Goal: Transaction & Acquisition: Purchase product/service

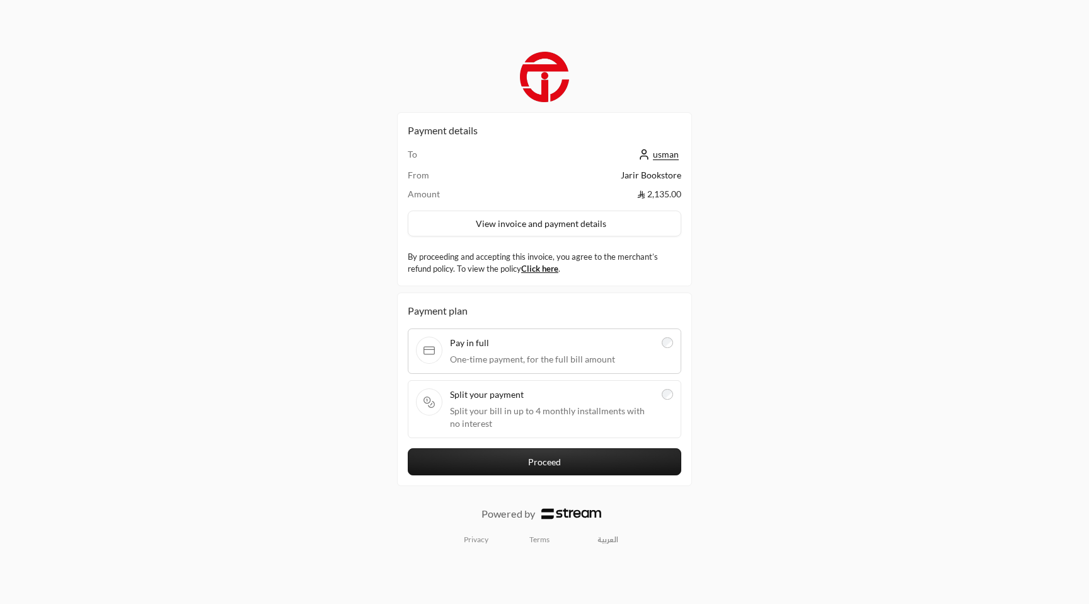
click at [653, 395] on span "Split your payment" at bounding box center [552, 394] width 204 height 13
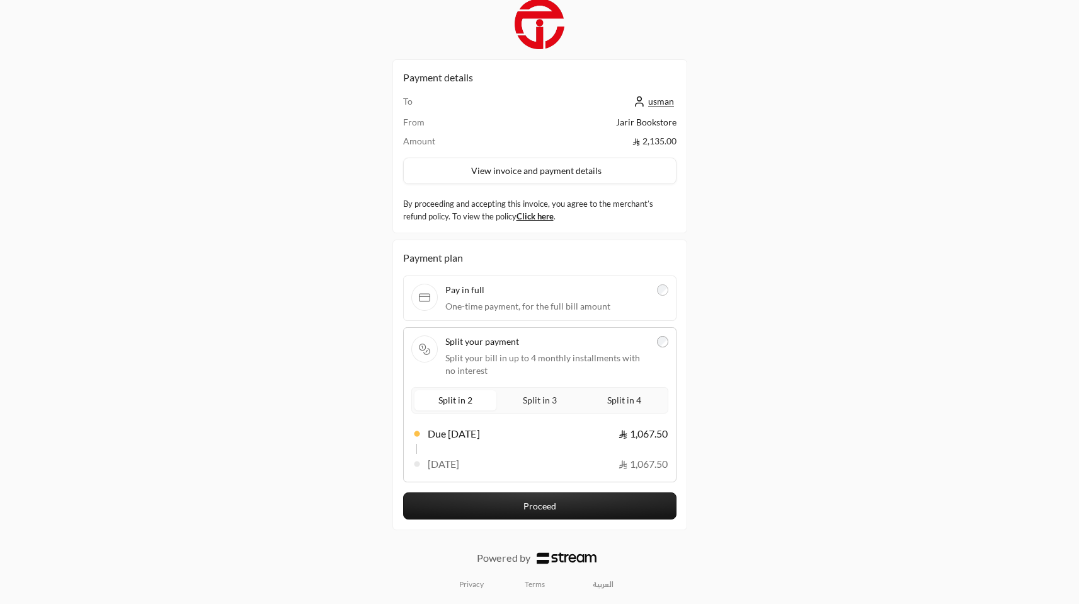
scroll to position [9, 0]
click at [532, 396] on span "Split in 3" at bounding box center [539, 399] width 39 height 16
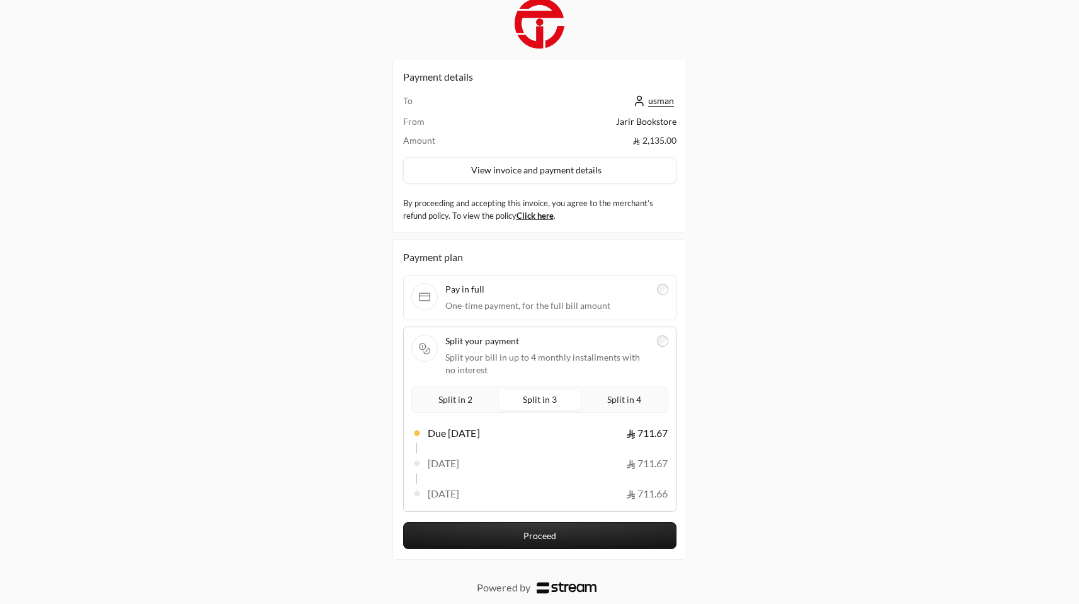
click at [600, 397] on label "Split in 4" at bounding box center [624, 399] width 82 height 20
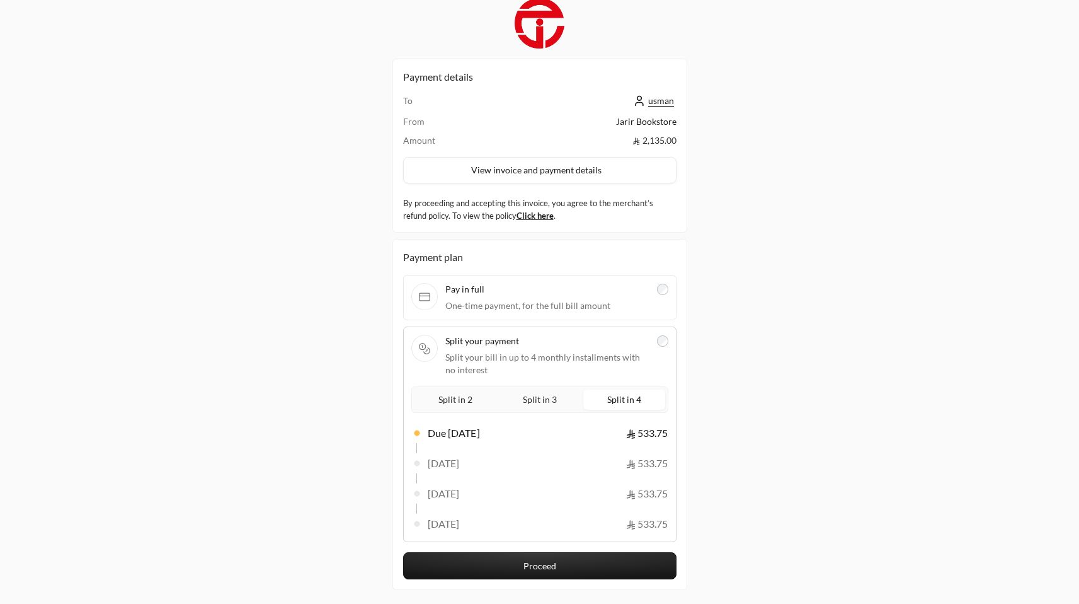
click at [458, 393] on span "Split in 2" at bounding box center [455, 399] width 39 height 16
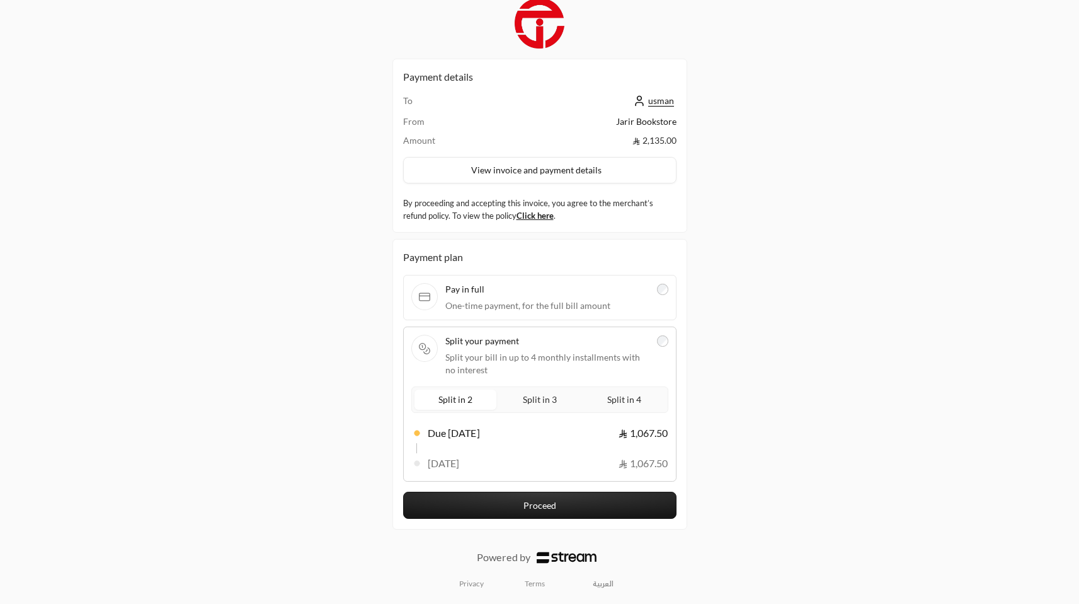
click at [513, 401] on label "Split in 3" at bounding box center [540, 399] width 82 height 20
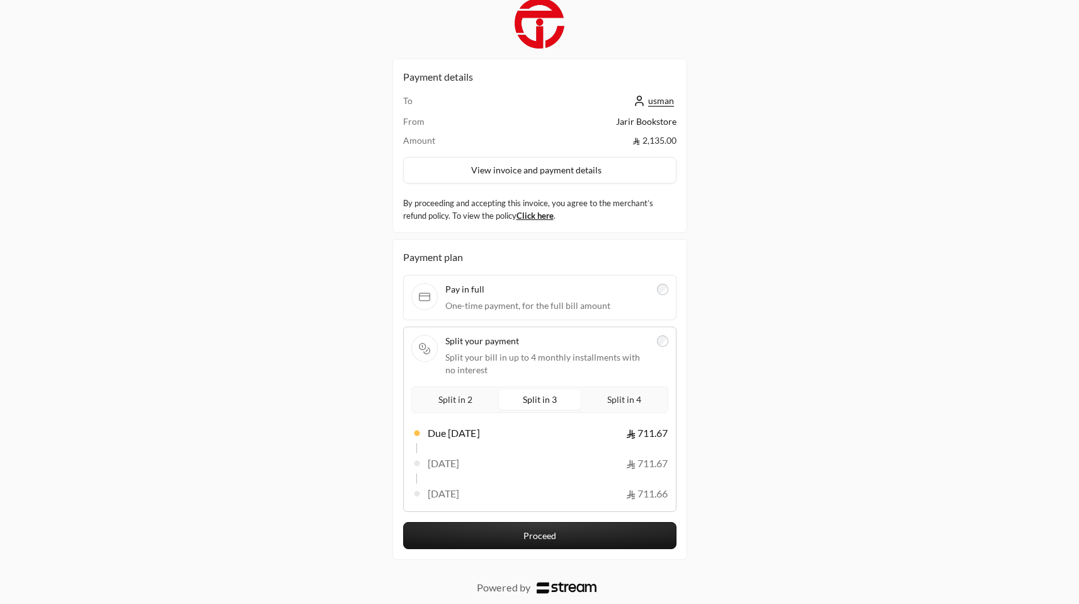
click at [599, 396] on label "Split in 4" at bounding box center [624, 399] width 82 height 20
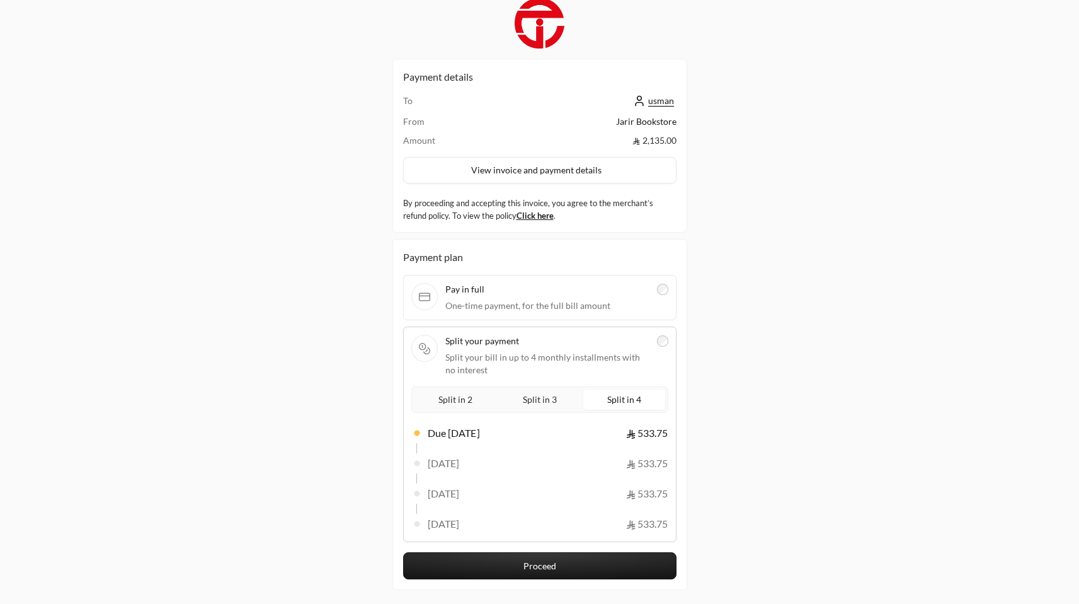
click at [424, 392] on label "Split in 2" at bounding box center [456, 399] width 82 height 20
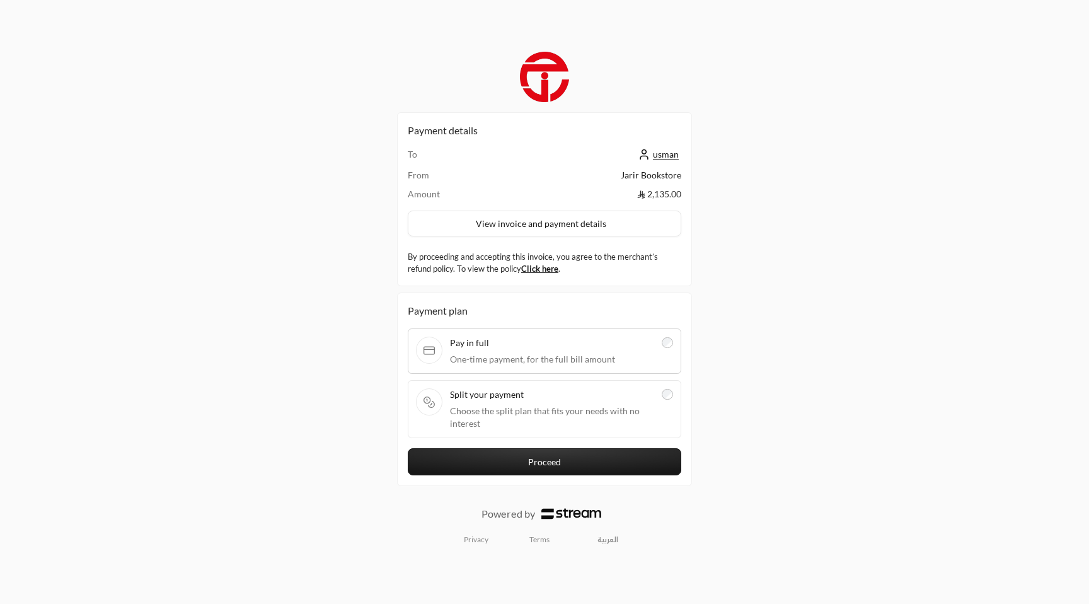
click at [651, 413] on span "Choose the split plan that fits your needs with no interest" at bounding box center [552, 416] width 204 height 25
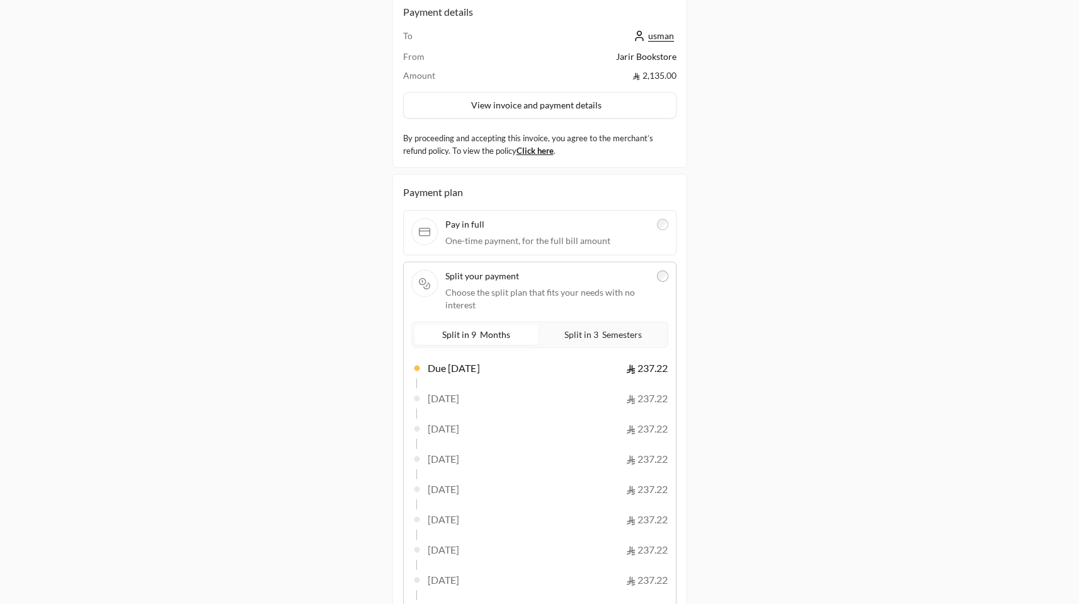
scroll to position [221, 0]
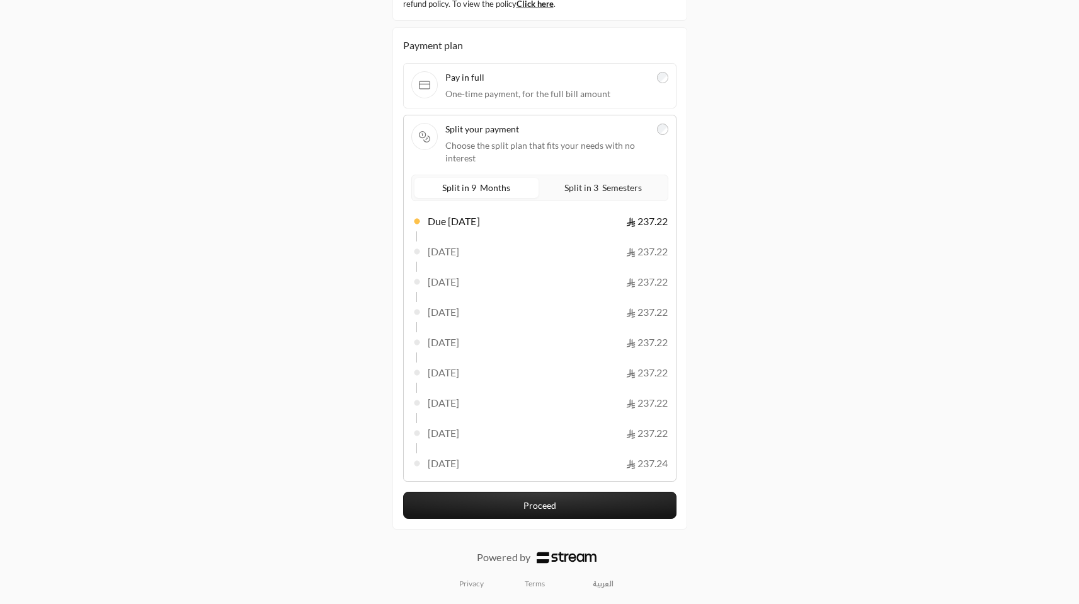
click at [640, 193] on span "Split in 3 Semesters" at bounding box center [603, 188] width 83 height 16
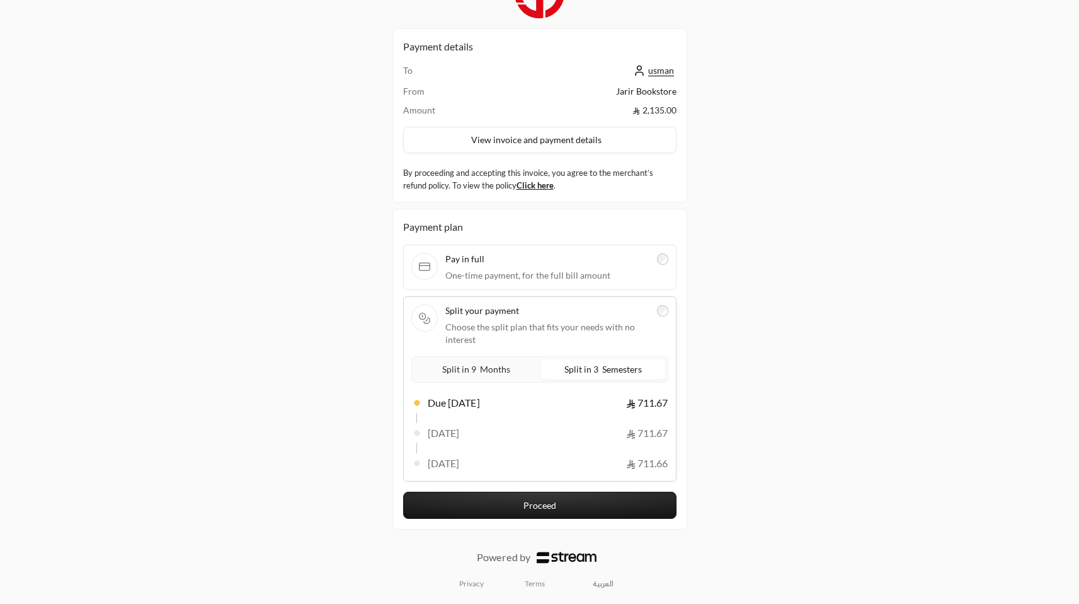
click at [466, 370] on span "Split in 9 Months" at bounding box center [476, 369] width 73 height 16
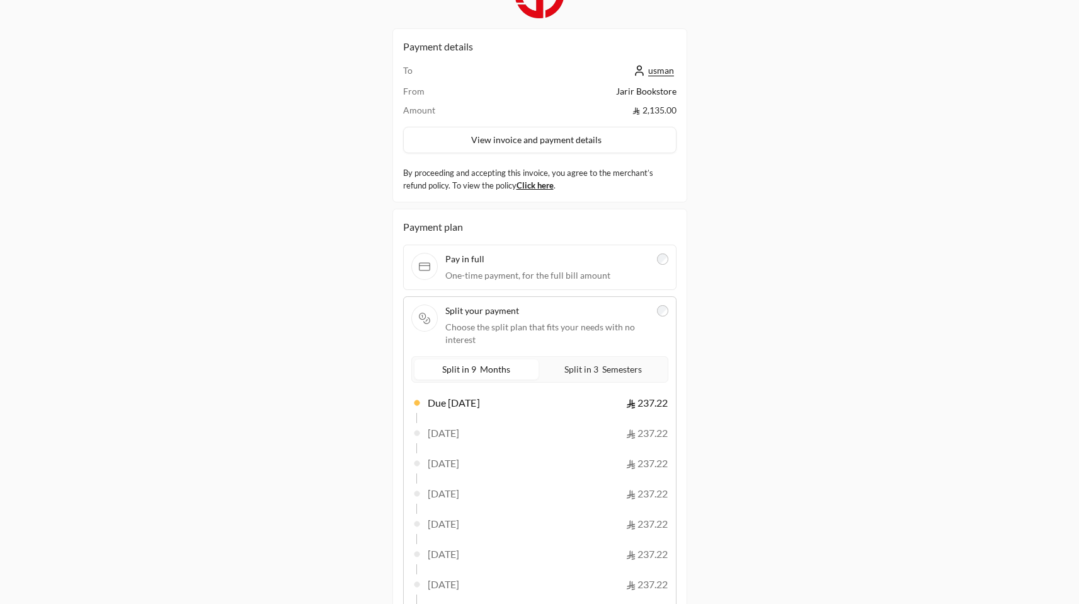
drag, startPoint x: 612, startPoint y: 373, endPoint x: 604, endPoint y: 370, distance: 9.4
click at [612, 373] on span "Split in 3 Semesters" at bounding box center [603, 369] width 83 height 16
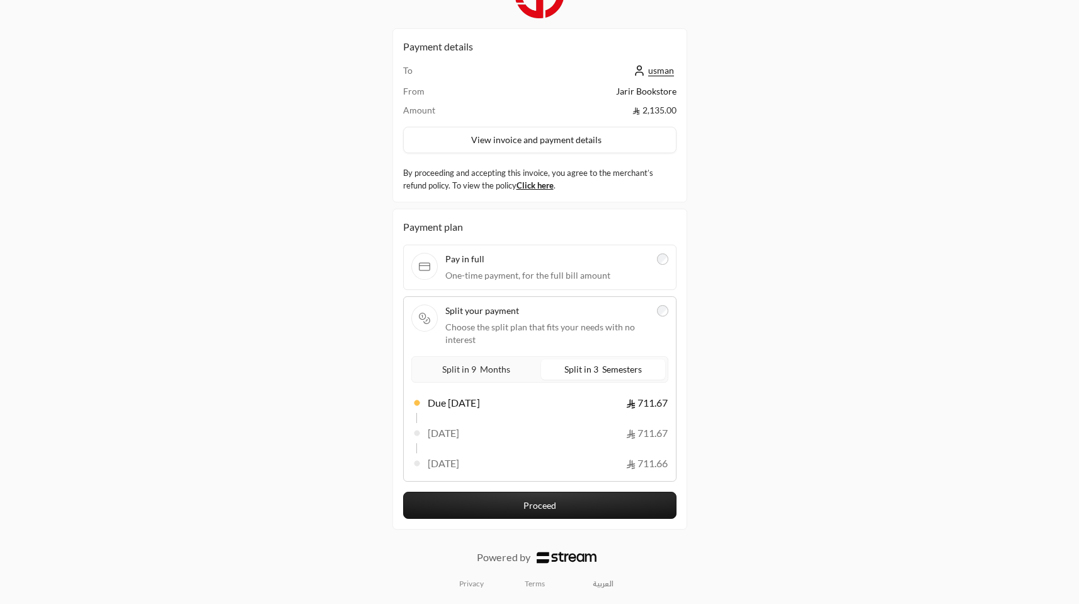
click at [493, 371] on span "Split in 9 Months" at bounding box center [476, 369] width 73 height 16
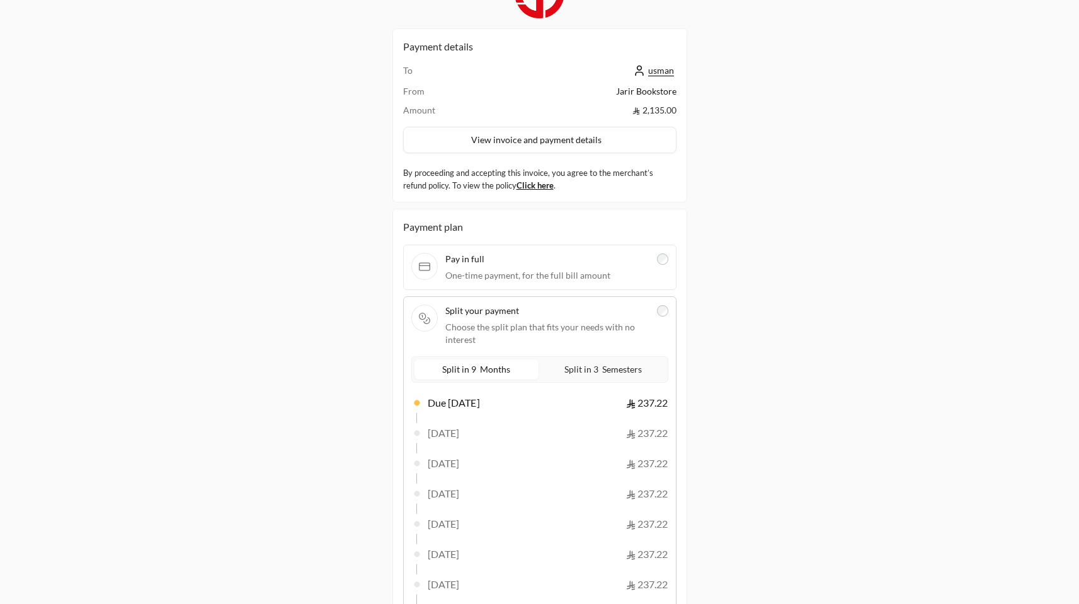
drag, startPoint x: 592, startPoint y: 372, endPoint x: 506, endPoint y: 359, distance: 86.7
click at [591, 372] on span "Split in 3 Semesters" at bounding box center [603, 369] width 83 height 16
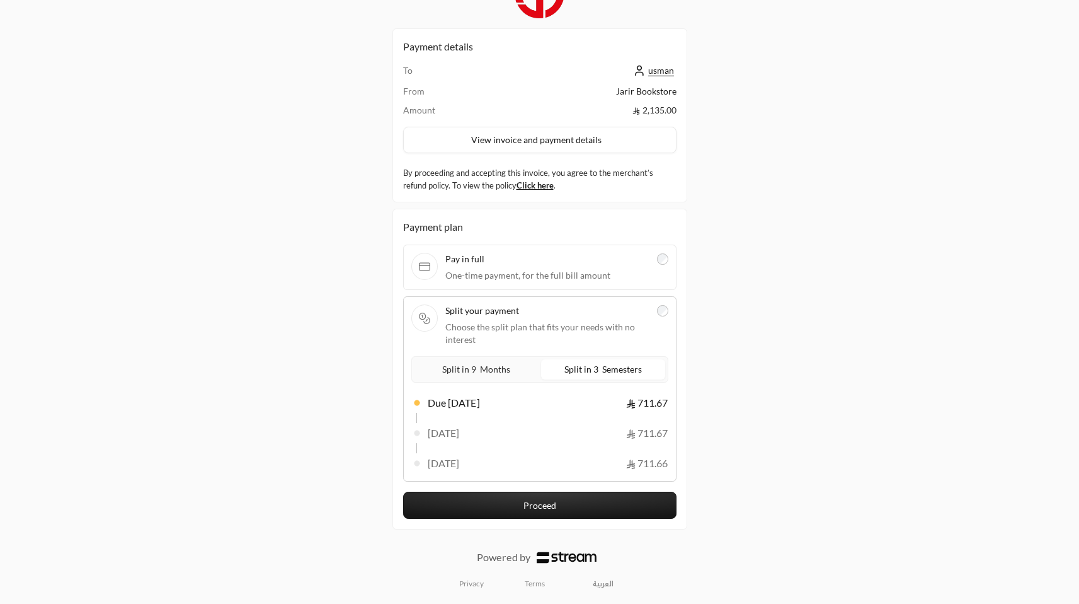
click at [491, 360] on label "Split in 9 Months" at bounding box center [477, 369] width 124 height 20
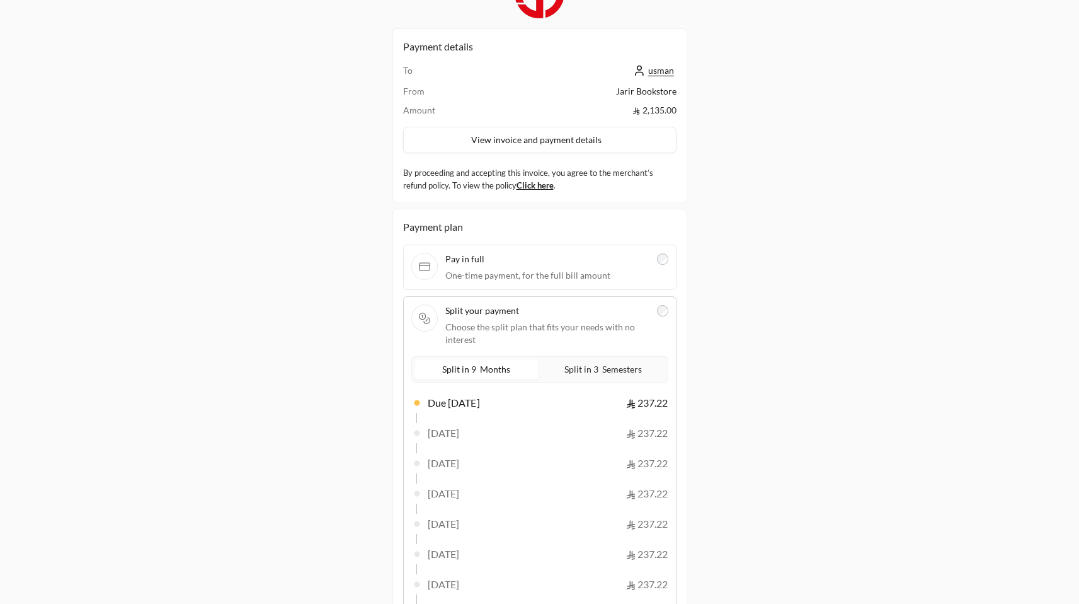
click at [523, 371] on label "Split in 9 Months" at bounding box center [477, 369] width 124 height 20
click at [579, 367] on span "Split in 3 Semesters" at bounding box center [603, 369] width 83 height 16
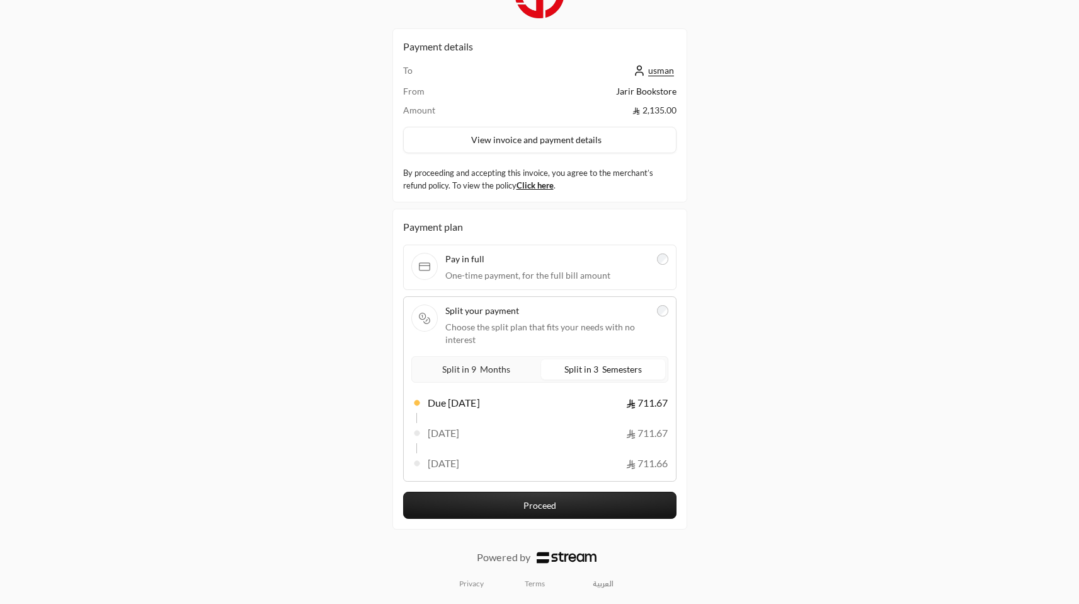
click at [476, 366] on span "Split in 9 Months" at bounding box center [476, 369] width 73 height 16
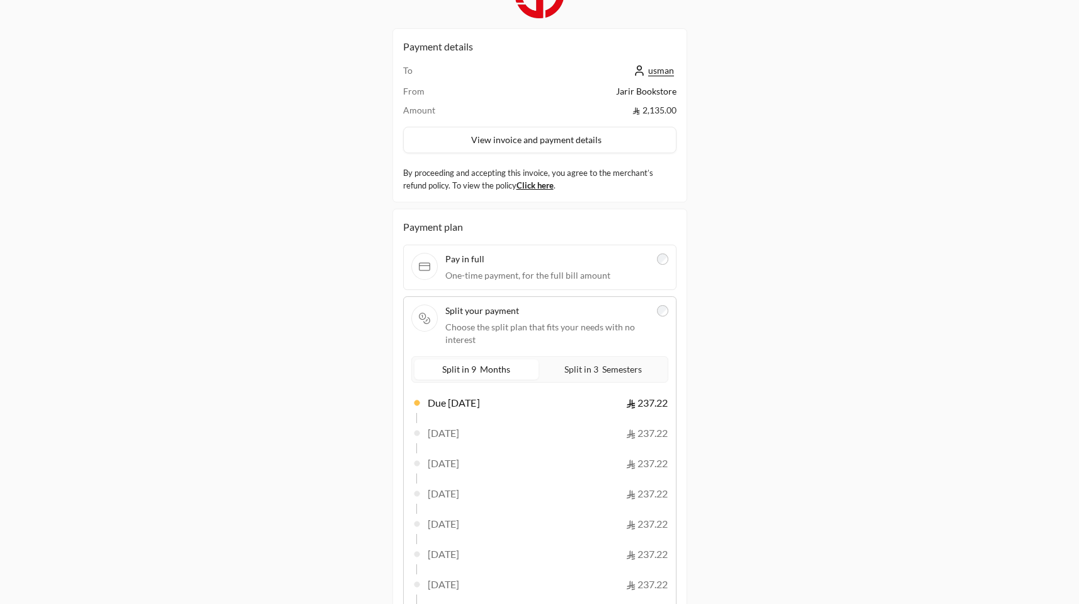
click at [571, 375] on span "Split in 3 Semesters" at bounding box center [603, 369] width 83 height 16
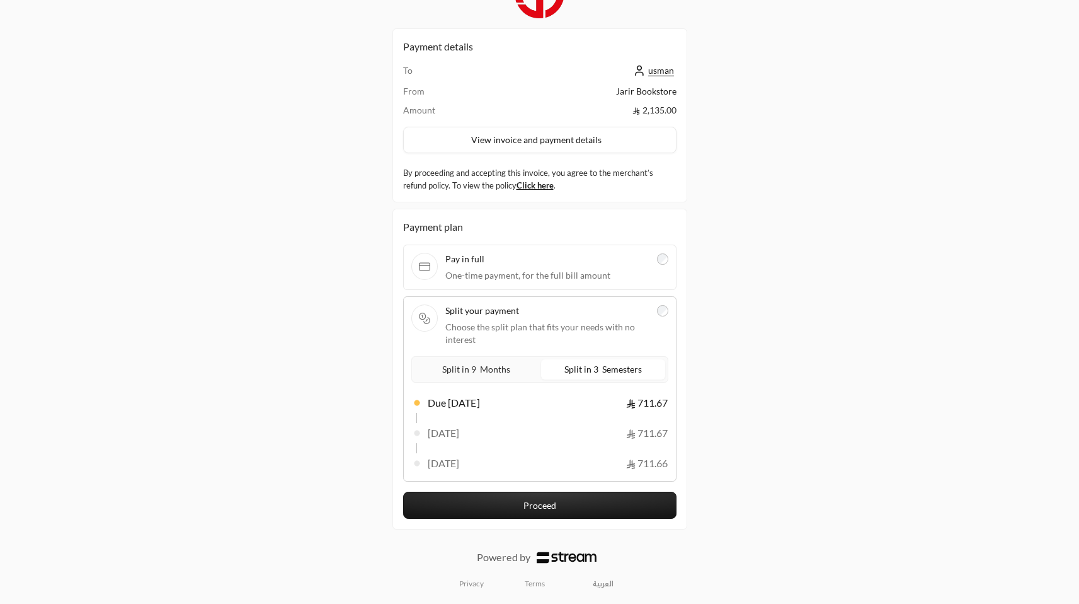
drag, startPoint x: 524, startPoint y: 311, endPoint x: 517, endPoint y: 302, distance: 11.6
click at [535, 311] on span "Split your payment" at bounding box center [547, 310] width 204 height 13
drag, startPoint x: 515, startPoint y: 266, endPoint x: 478, endPoint y: 332, distance: 75.6
click at [509, 285] on div "Pay in full One-time payment, for the full bill amount" at bounding box center [539, 266] width 273 height 45
click at [475, 341] on span "Choose the split plan that fits your needs with no interest" at bounding box center [547, 333] width 204 height 25
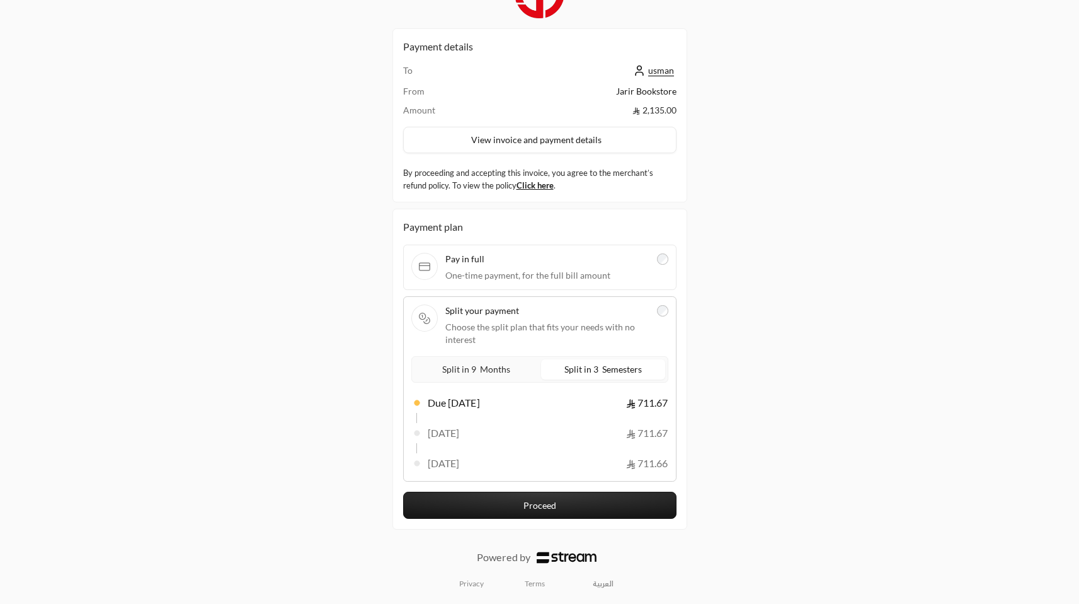
click at [505, 379] on div "Split in 9 Months" at bounding box center [477, 369] width 124 height 20
click at [510, 371] on span "Split in 9 Months" at bounding box center [476, 369] width 73 height 16
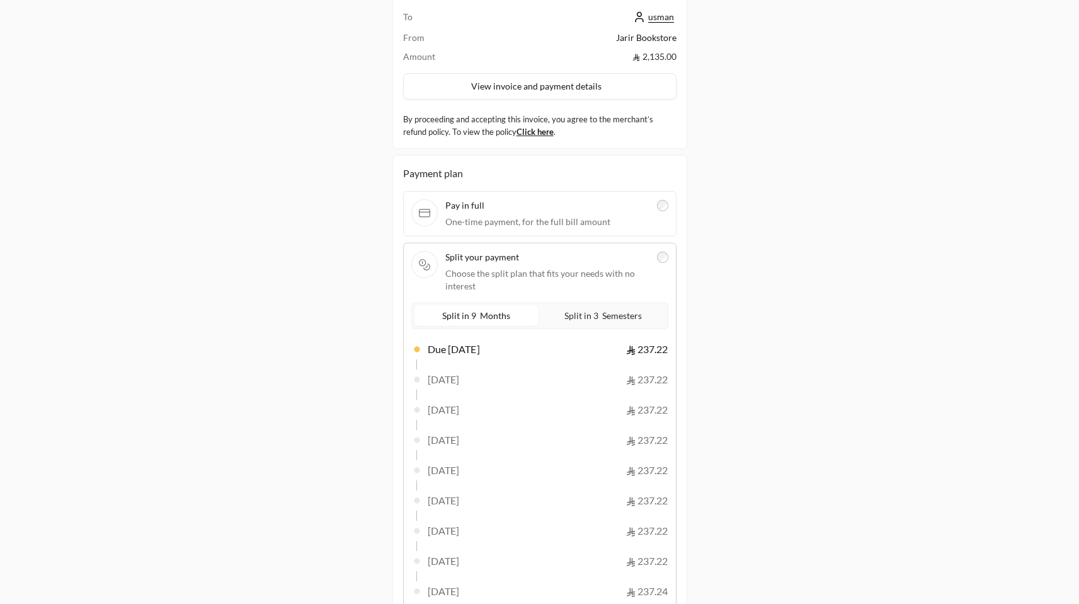
scroll to position [0, 0]
